Goal: Task Accomplishment & Management: Complete application form

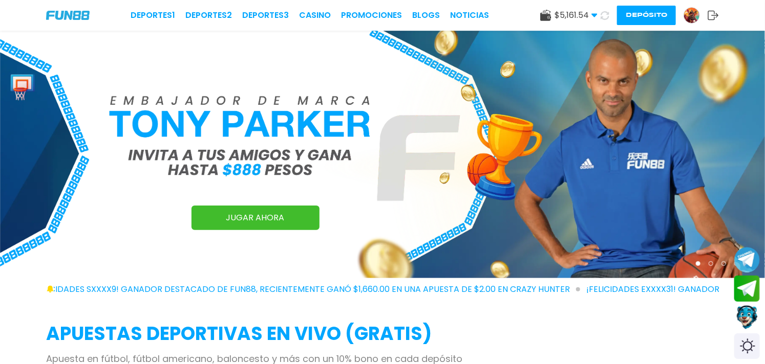
click at [643, 16] on button "Depósito" at bounding box center [646, 15] width 59 height 19
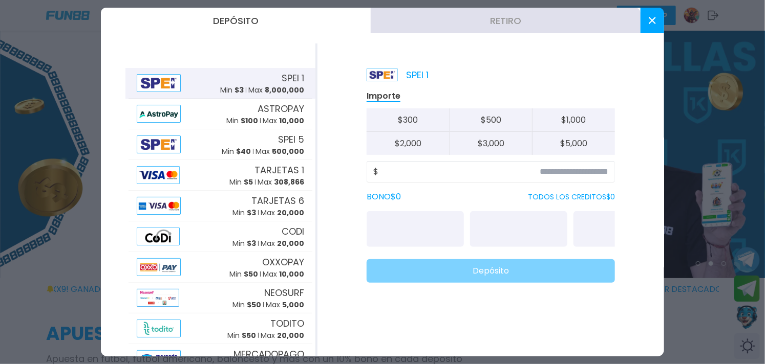
click at [521, 25] on button "Retiro" at bounding box center [506, 21] width 270 height 26
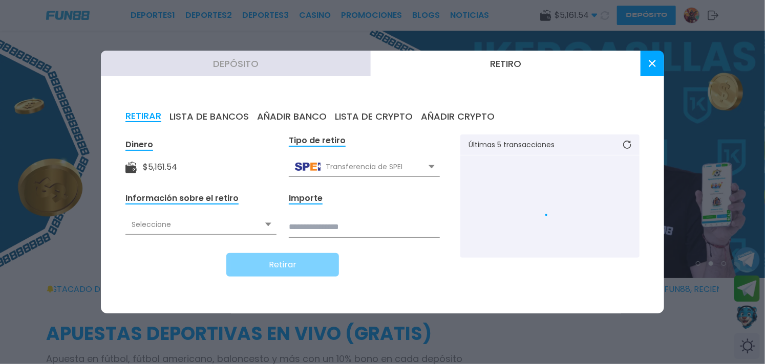
click at [294, 114] on button "AÑADIR BANCO" at bounding box center [292, 116] width 70 height 11
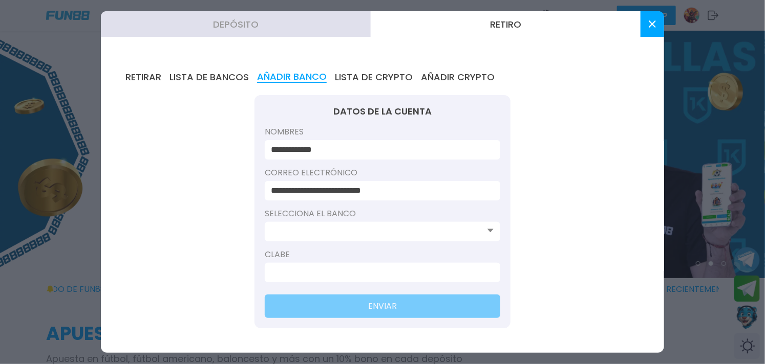
click at [336, 227] on input at bounding box center [379, 232] width 217 height 12
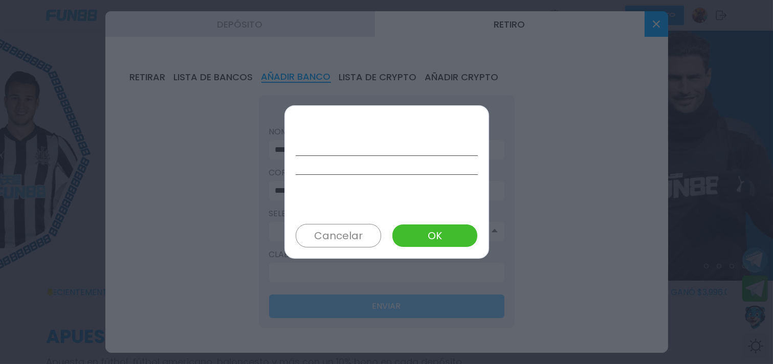
click at [334, 244] on button "Cancelar" at bounding box center [338, 236] width 85 height 24
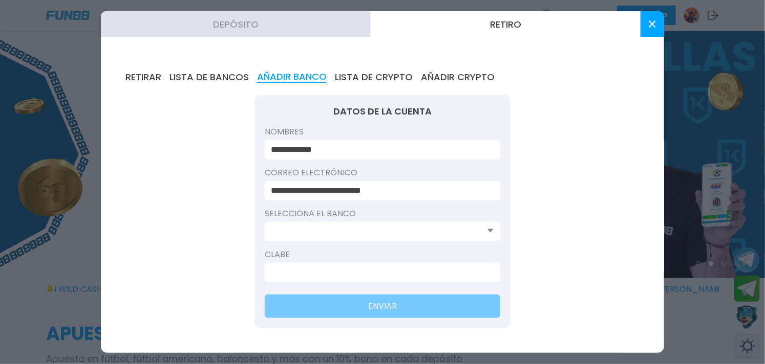
click at [352, 229] on input at bounding box center [379, 232] width 217 height 12
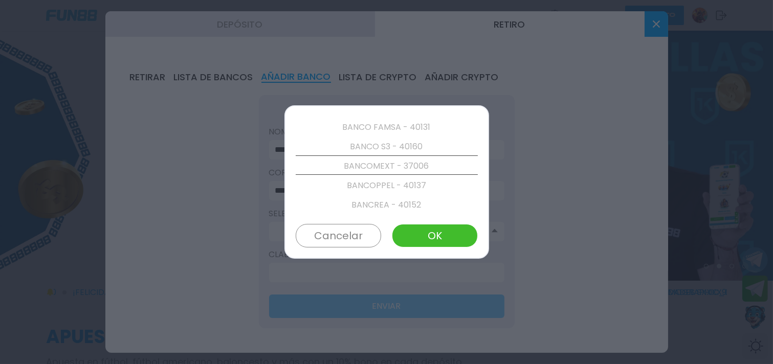
scroll to position [408, 0]
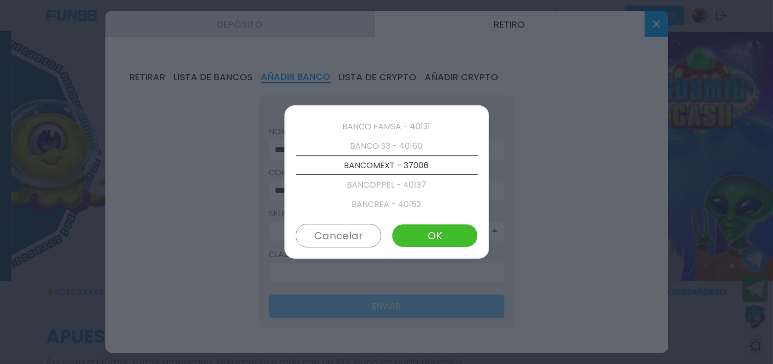
click at [361, 206] on p "BANCREA - 40152" at bounding box center [387, 204] width 182 height 19
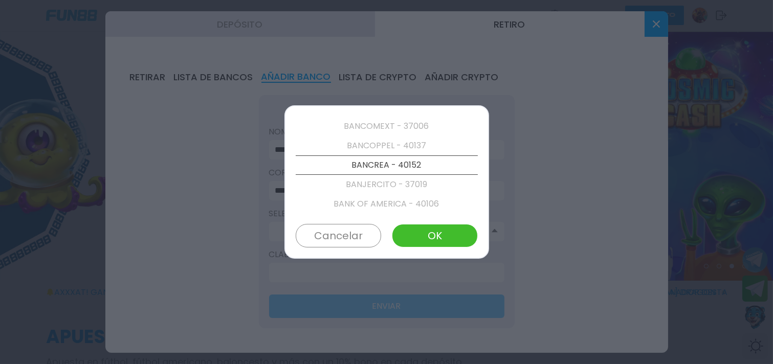
click at [361, 206] on p "BANK OF AMERICA - 40106" at bounding box center [387, 203] width 182 height 19
click at [361, 206] on p "BANKAOOL - 40147" at bounding box center [387, 203] width 182 height 19
click at [361, 206] on p "BANORTE2* - 91872" at bounding box center [387, 204] width 182 height 19
click at [361, 206] on p "BANSI - 40060" at bounding box center [387, 203] width 182 height 19
click at [361, 206] on p "BARCLAYS - 40129" at bounding box center [387, 204] width 182 height 19
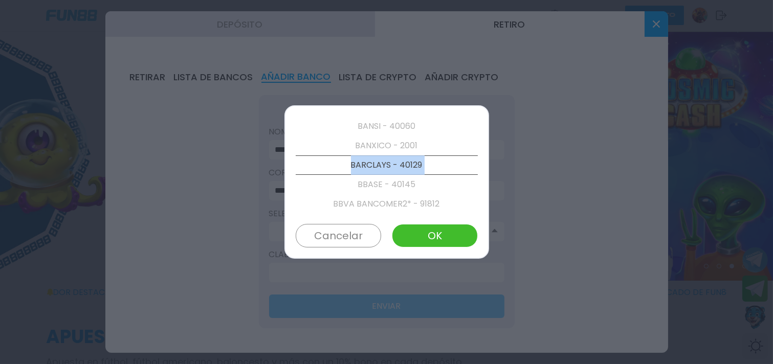
click at [361, 206] on p "BBVA BANCOMER2* - 91812" at bounding box center [387, 203] width 182 height 19
click at [361, 206] on p "BaBien - 37166" at bounding box center [387, 203] width 182 height 19
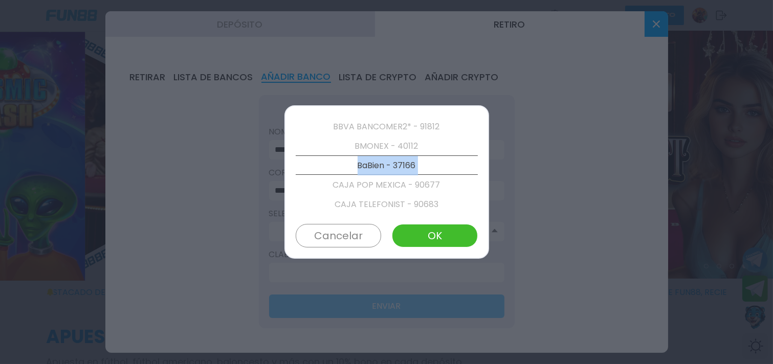
click at [361, 206] on p "CAJA TELEFONIST - 90683" at bounding box center [387, 204] width 182 height 19
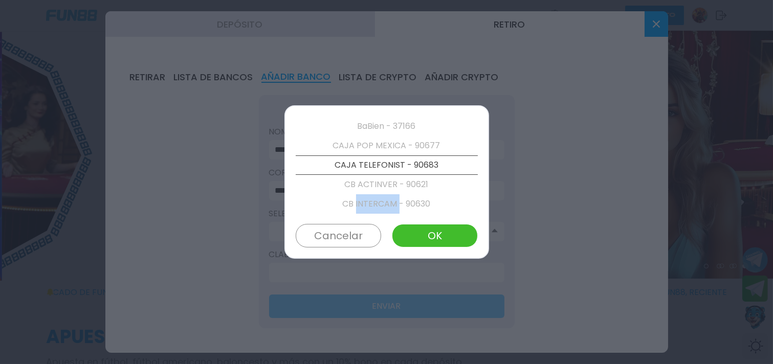
click at [361, 206] on p "CB INTERCAM - 90630" at bounding box center [387, 203] width 182 height 19
click at [361, 206] on p "CBDEUTSCHE - 90626" at bounding box center [387, 204] width 182 height 19
click at [361, 206] on p "CIBANCO - 40143" at bounding box center [387, 203] width 182 height 19
click at [361, 206] on p "COMPARTAMOS - 40130" at bounding box center [387, 203] width 182 height 19
click at [361, 206] on p "CREDICAPITAL - 90652" at bounding box center [387, 203] width 182 height 19
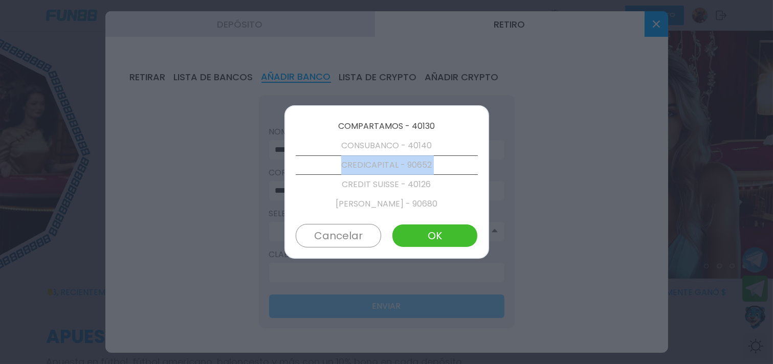
click at [361, 206] on p "[PERSON_NAME] - 90680" at bounding box center [387, 203] width 182 height 19
click at [361, 206] on p "CoDi Valida - 90903" at bounding box center [387, 204] width 182 height 19
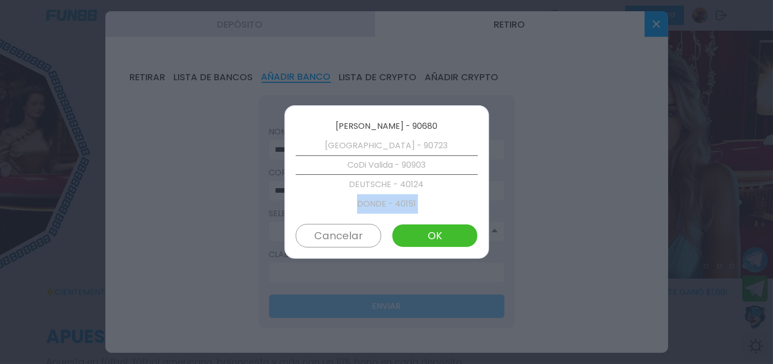
click at [361, 206] on p "DONDE - 40151" at bounding box center [387, 203] width 182 height 19
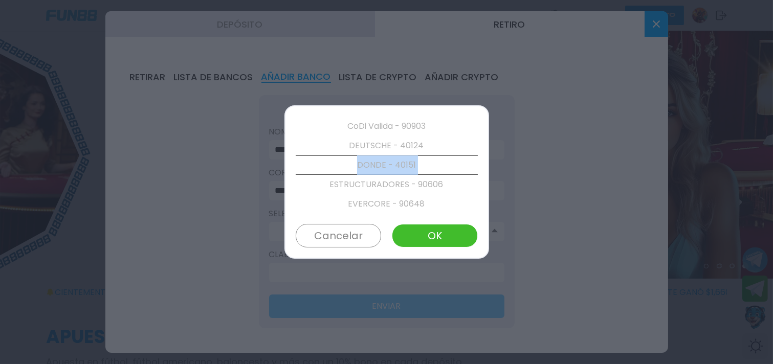
click at [361, 206] on p "EVERCORE - 90648" at bounding box center [387, 203] width 182 height 19
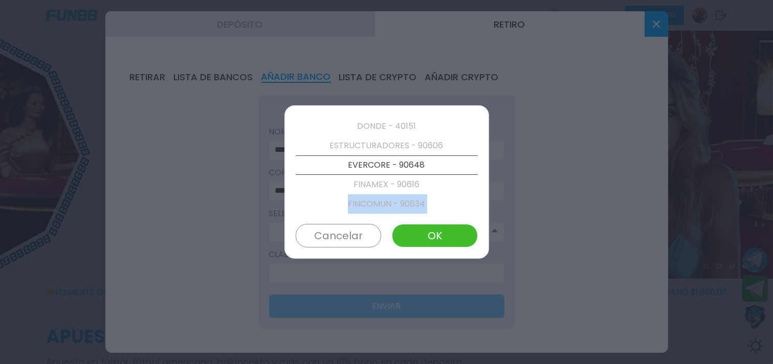
click at [361, 206] on p "FINCOMUN - 90634" at bounding box center [387, 203] width 182 height 19
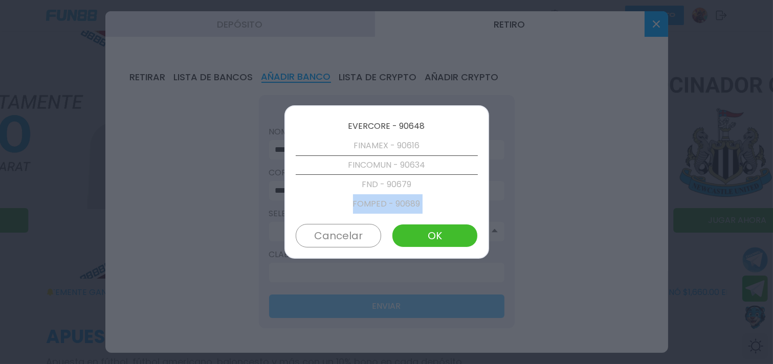
click at [361, 206] on p "FOMPED - 90689" at bounding box center [387, 203] width 182 height 19
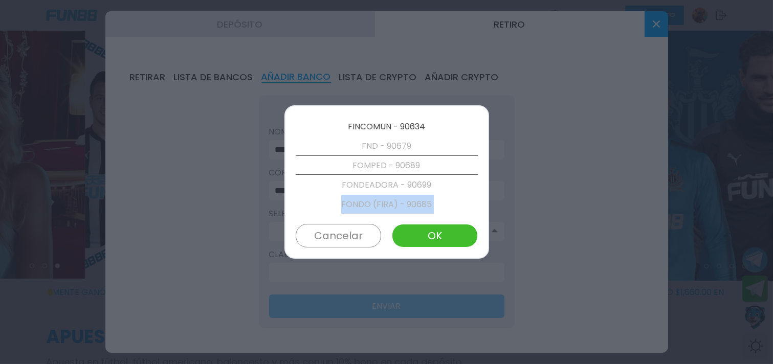
click at [361, 206] on p "FONDO (FIRA) - 90685" at bounding box center [387, 204] width 182 height 19
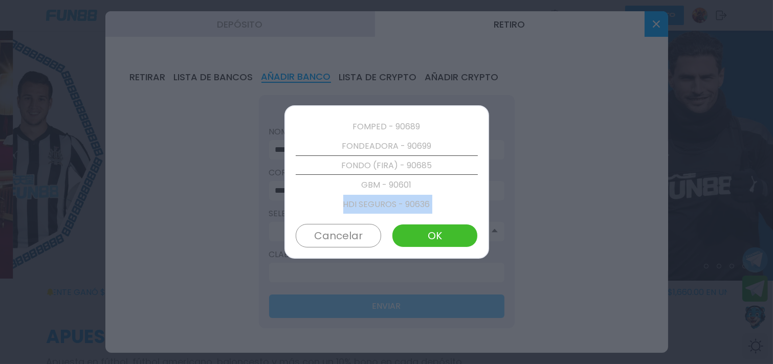
click at [361, 206] on p "HDI SEGUROS - 90636" at bounding box center [387, 204] width 182 height 19
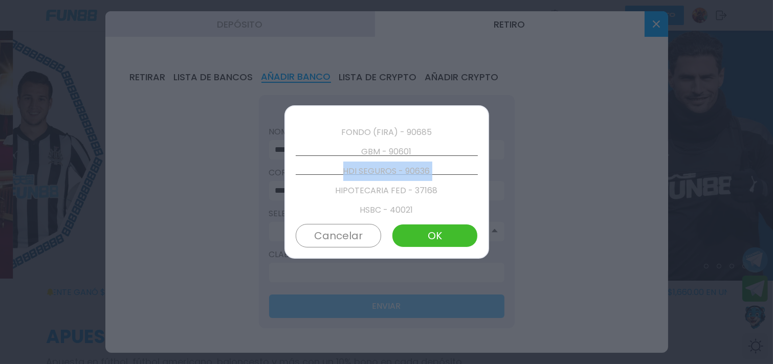
click at [361, 206] on p "HSBC - 40021" at bounding box center [387, 210] width 182 height 19
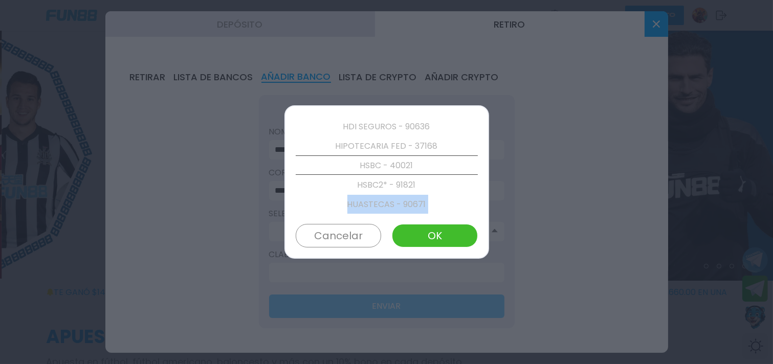
click at [361, 206] on p "HUASTECAS - 90671" at bounding box center [387, 204] width 182 height 19
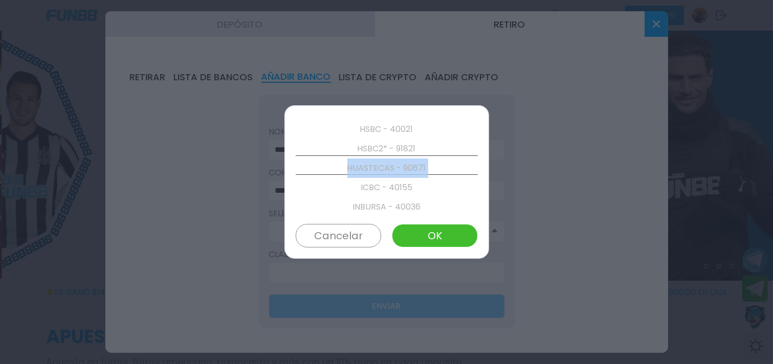
click at [361, 206] on p "INBURSA - 40036" at bounding box center [387, 207] width 182 height 19
click at [361, 206] on p "INFONAVIT - 90687" at bounding box center [387, 204] width 182 height 19
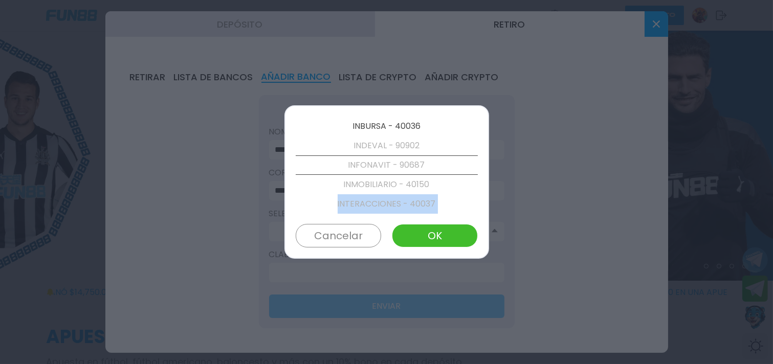
click at [361, 206] on p "INTERACCIONES - 40037" at bounding box center [387, 203] width 182 height 19
click at [361, 206] on p "INVERCAP - 90686" at bounding box center [387, 202] width 182 height 19
click at [361, 206] on p "INVEX - 40059" at bounding box center [387, 207] width 182 height 19
click at [361, 206] on p "KUSPIT - 90653" at bounding box center [387, 204] width 182 height 19
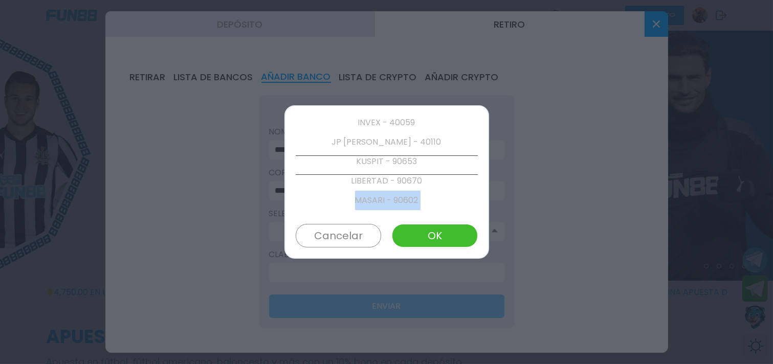
click at [361, 206] on p "MASARI - 90602" at bounding box center [387, 200] width 182 height 19
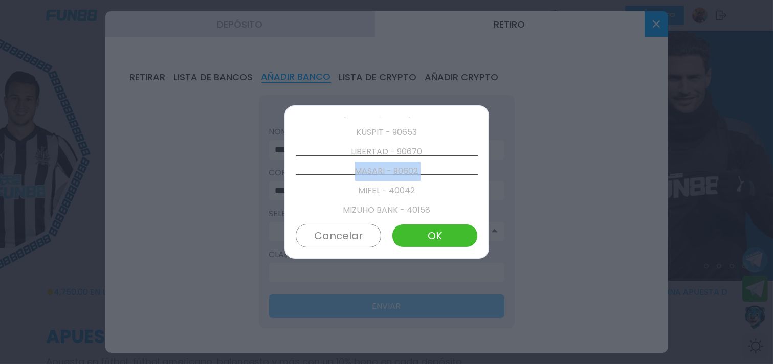
click at [361, 206] on p "MIZUHO BANK - 40158" at bounding box center [387, 210] width 182 height 19
click at [361, 206] on p "MUFG - 40108" at bounding box center [387, 207] width 182 height 19
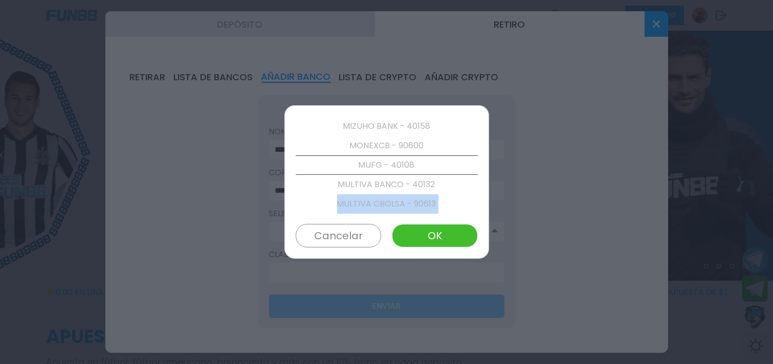
click at [361, 206] on p "MULTIVA CBOLSA - 90613" at bounding box center [387, 203] width 182 height 19
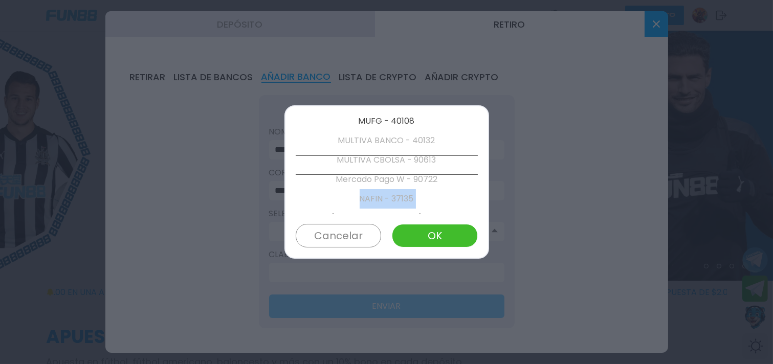
click at [361, 206] on p "NAFIN - 37135" at bounding box center [387, 198] width 182 height 19
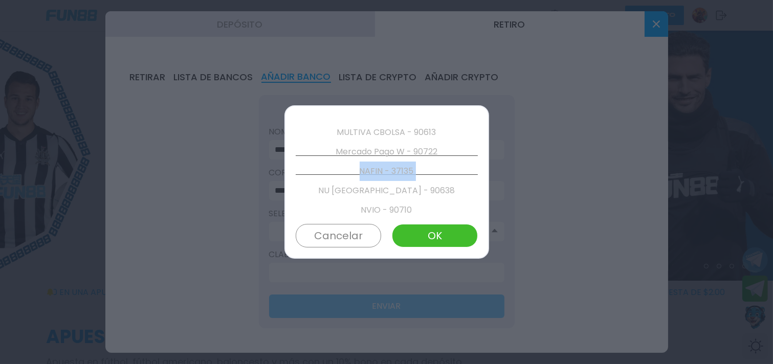
click at [361, 206] on p "NVIO - 90710" at bounding box center [387, 210] width 182 height 19
click at [361, 206] on p "OSKNDIA - 90649" at bounding box center [387, 206] width 182 height 19
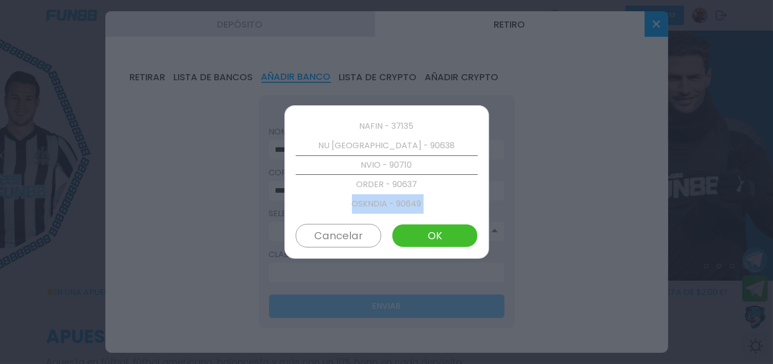
click at [361, 233] on p "PRINCIPAL - 90681" at bounding box center [387, 242] width 182 height 19
click at [361, 206] on p "REFORMA - 90642" at bounding box center [387, 203] width 182 height 19
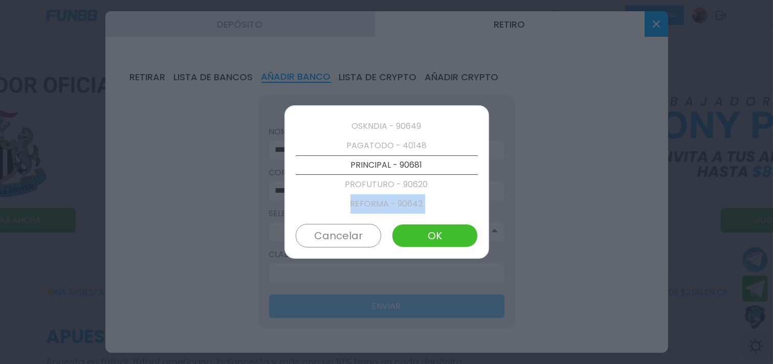
click at [361, 233] on p "SANTANDER - 40014" at bounding box center [387, 242] width 182 height 19
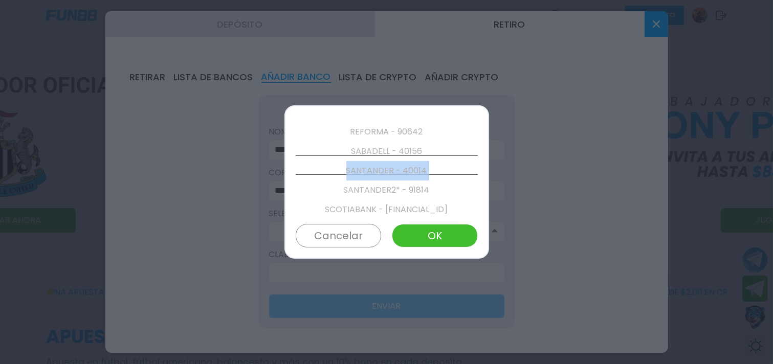
click at [361, 206] on p "SCOTIABANK - [FINANCIAL_ID]" at bounding box center [387, 209] width 182 height 19
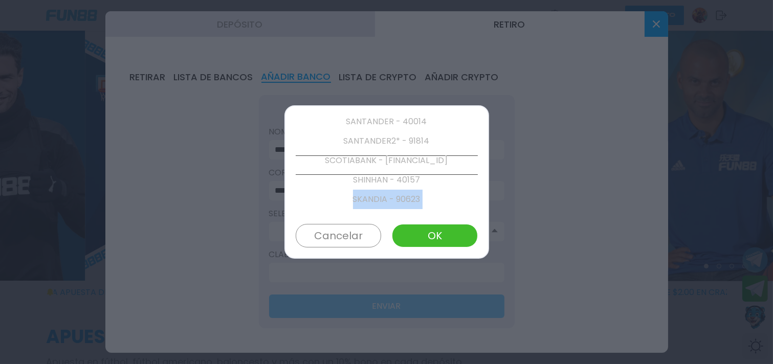
click at [361, 206] on p "SKANDIA - 90623" at bounding box center [387, 199] width 182 height 19
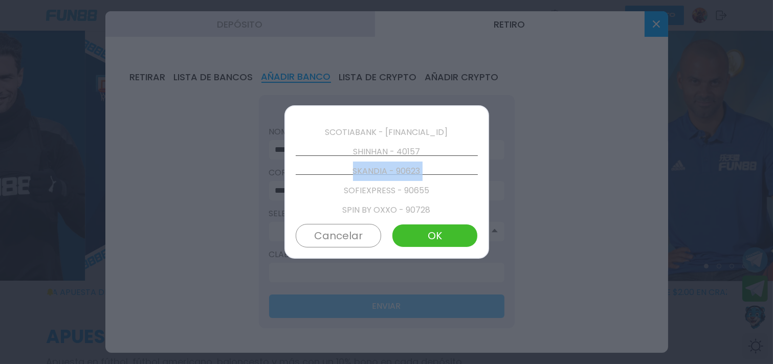
click at [361, 206] on p "SPIN BY OXXO - 90728" at bounding box center [387, 210] width 182 height 19
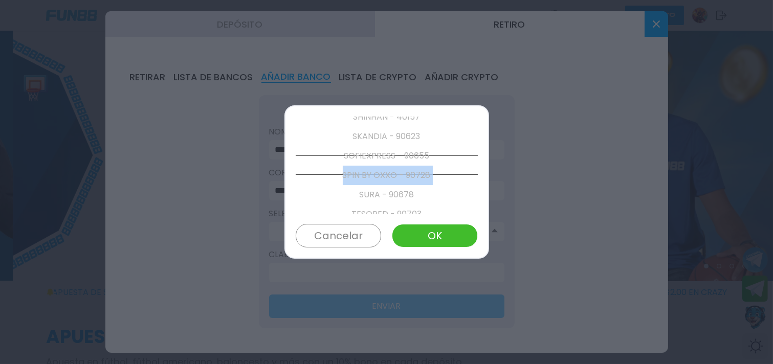
click at [361, 206] on p "TESORED - 90703" at bounding box center [387, 214] width 182 height 19
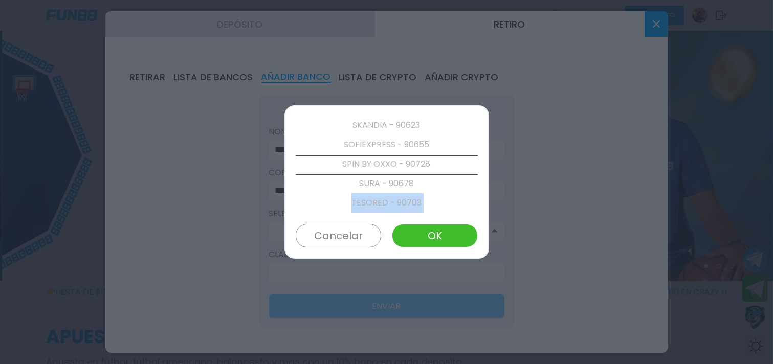
click at [361, 232] on p "UNAGRA - 90656" at bounding box center [387, 241] width 182 height 19
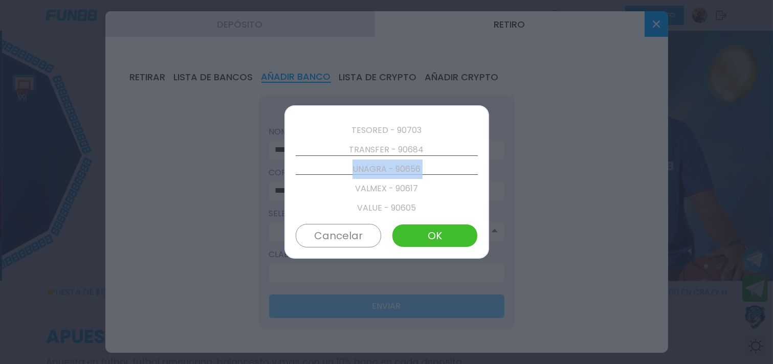
click at [361, 206] on p "VALUE - 90605" at bounding box center [387, 208] width 182 height 19
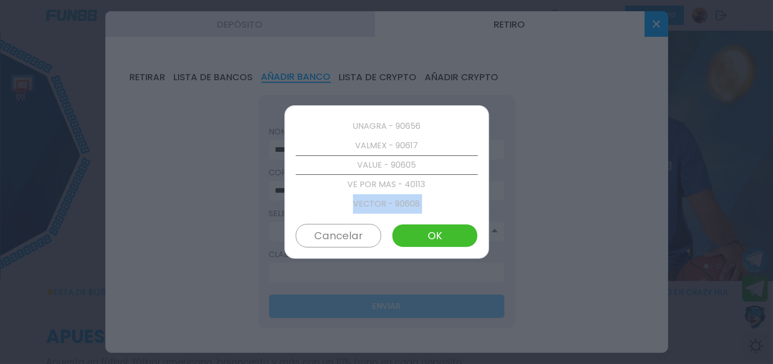
click at [361, 206] on p "VECTOR - 90608" at bounding box center [387, 203] width 182 height 19
click at [361, 206] on p "ASTROPAY - ASTROPAY" at bounding box center [387, 203] width 182 height 19
click at [361, 206] on div at bounding box center [387, 204] width 182 height 19
click at [361, 206] on div at bounding box center [387, 203] width 182 height 19
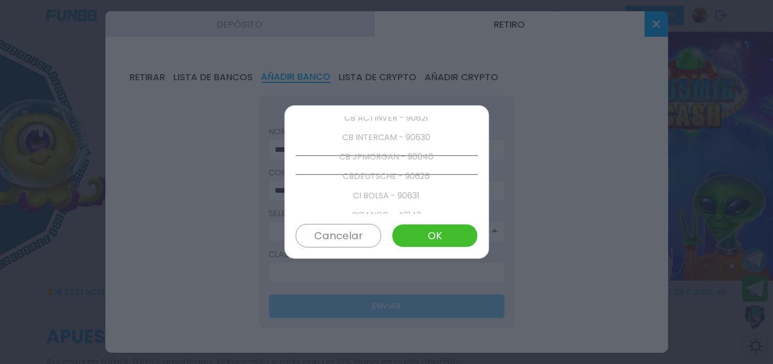
scroll to position [758, 0]
click at [393, 121] on p "BaBien - 37166" at bounding box center [387, 126] width 182 height 19
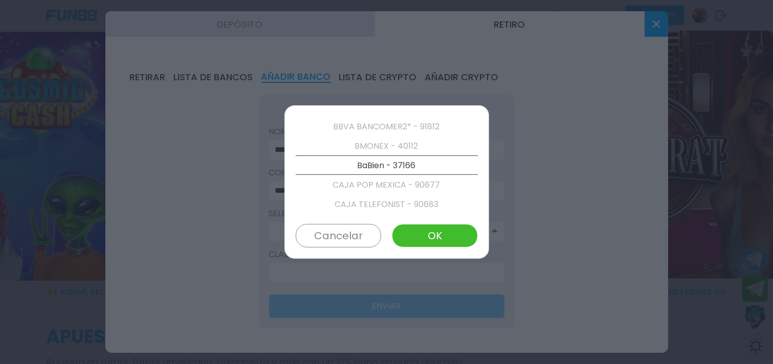
click at [382, 138] on p "BMONEX - 40112" at bounding box center [387, 146] width 182 height 19
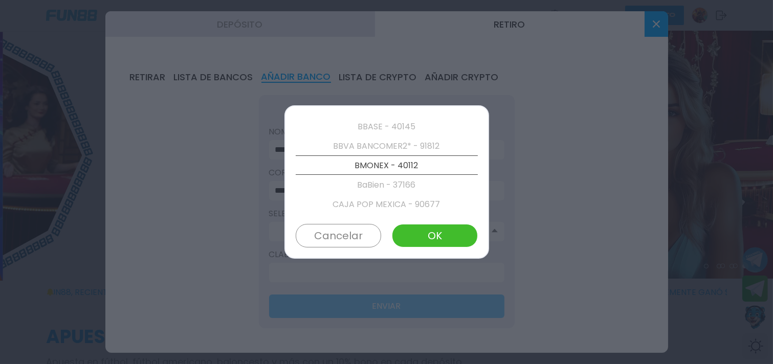
click at [382, 138] on p "BBVA BANCOMER2* - 91812" at bounding box center [387, 146] width 182 height 19
click at [383, 135] on p "BARCLAYS - 40129" at bounding box center [387, 126] width 182 height 19
click at [389, 126] on p "BANSI - 40060" at bounding box center [387, 126] width 182 height 19
click at [389, 126] on p "BANORTE2* - 91872" at bounding box center [387, 126] width 182 height 19
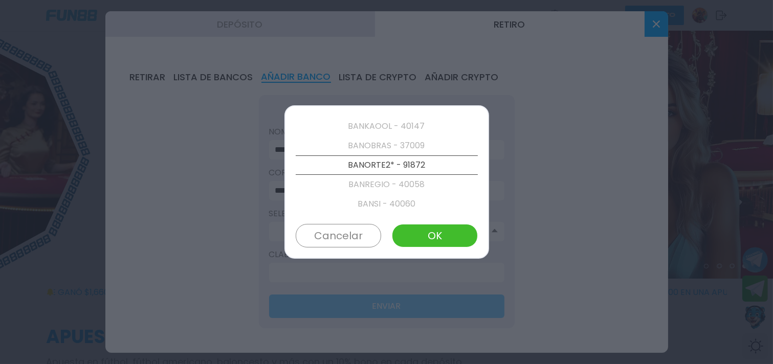
click at [382, 182] on p "BANREGIO - 40058" at bounding box center [387, 184] width 182 height 19
